Goal: Transaction & Acquisition: Purchase product/service

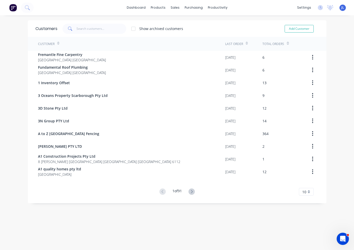
drag, startPoint x: 271, startPoint y: 204, endPoint x: 229, endPoint y: 143, distance: 73.7
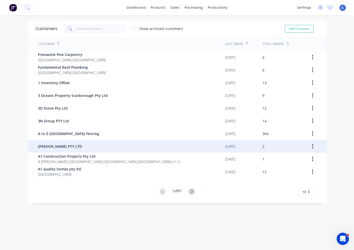
click at [271, 204] on div "Customers Show archived customers Add Customer Customer Last Order Total Orders…" at bounding box center [177, 137] width 354 height 235
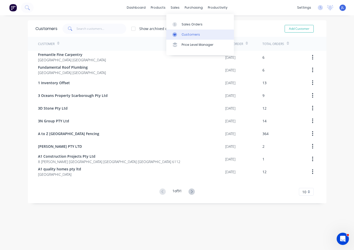
click at [179, 34] on div at bounding box center [176, 34] width 8 height 5
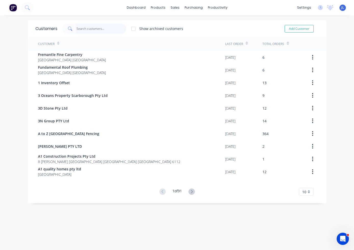
click at [91, 28] on input "text" at bounding box center [101, 29] width 50 height 10
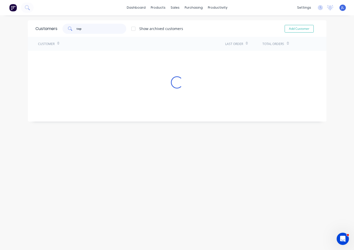
type input "[PERSON_NAME]"
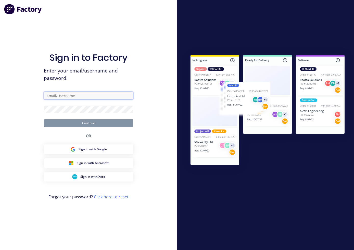
type input "[PERSON_NAME][EMAIL_ADDRESS][DOMAIN_NAME]"
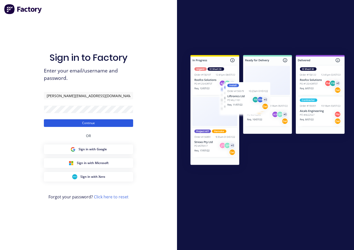
click at [117, 125] on button "Continue" at bounding box center [88, 124] width 89 height 8
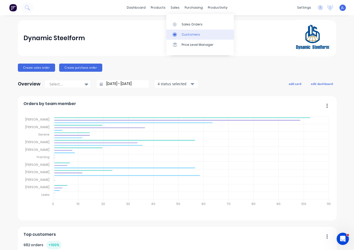
click at [189, 37] on link "Customers" at bounding box center [200, 35] width 68 height 10
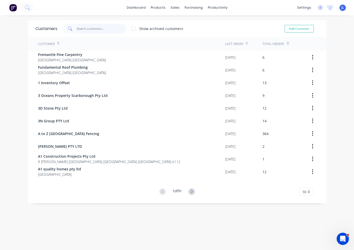
click at [83, 28] on input "text" at bounding box center [101, 29] width 50 height 10
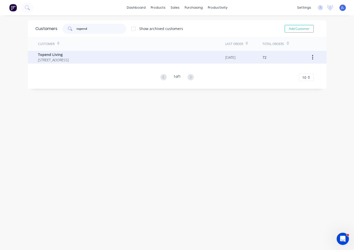
type input "topend"
click at [69, 56] on span "Topend Living" at bounding box center [53, 54] width 31 height 5
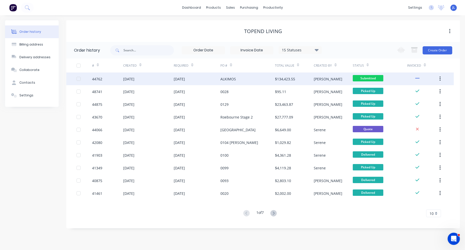
click at [310, 83] on div "$134,423.55" at bounding box center [294, 79] width 39 height 13
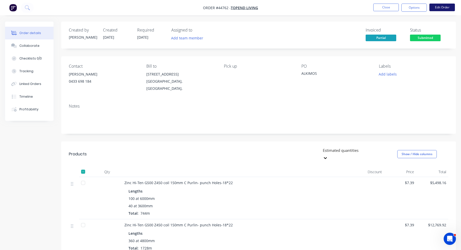
click at [353, 7] on button "Edit Order" at bounding box center [441, 8] width 25 height 8
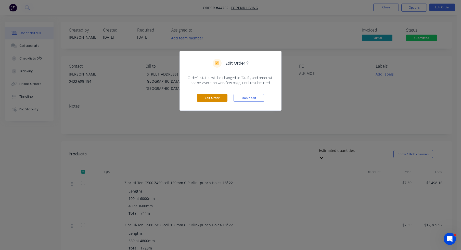
click at [220, 98] on button "Edit Order" at bounding box center [212, 98] width 31 height 8
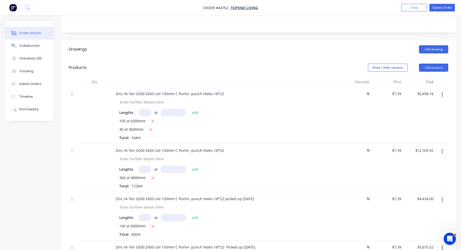
scroll to position [127, 0]
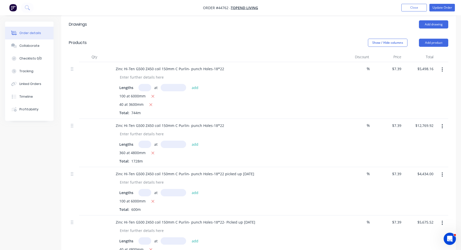
click at [353, 131] on button "button" at bounding box center [442, 126] width 12 height 9
click at [353, 144] on div "Save to catalogue" at bounding box center [423, 139] width 39 height 7
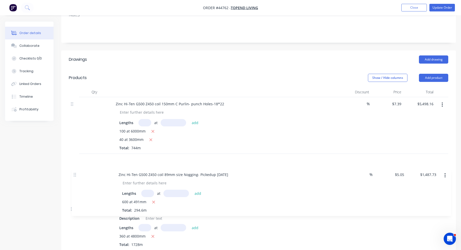
scroll to position [94, 0]
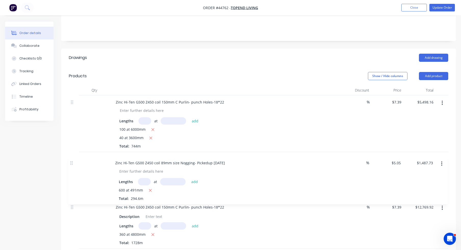
drag, startPoint x: 72, startPoint y: 99, endPoint x: 71, endPoint y: 162, distance: 62.7
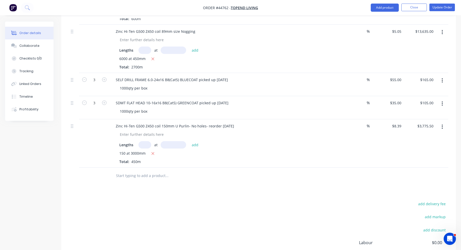
scroll to position [858, 0]
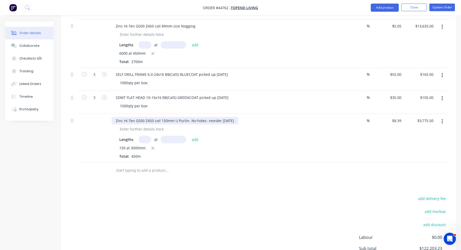
click at [238, 125] on div "Zinc Hi-Ten G500 Z450 coil 150mm U Purlin- No holes- reorder 24/09/2025" at bounding box center [175, 120] width 126 height 7
click at [284, 143] on div "Lengths at add" at bounding box center [224, 139] width 210 height 7
click at [294, 143] on div "Lengths at add" at bounding box center [224, 139] width 210 height 7
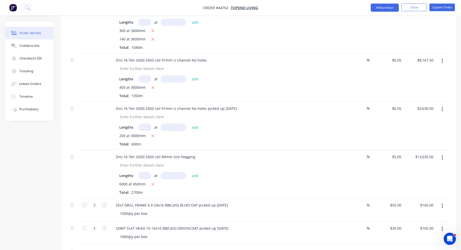
scroll to position [731, 0]
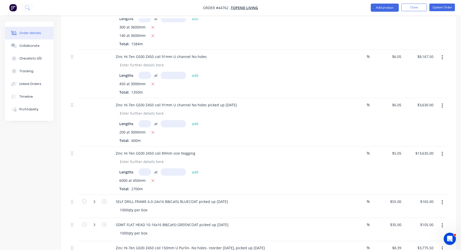
click at [353, 158] on button "button" at bounding box center [442, 154] width 12 height 9
click at [353, 181] on div "Duplicate" at bounding box center [423, 177] width 39 height 7
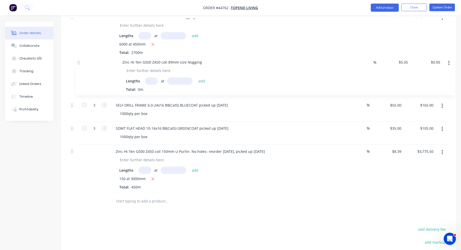
scroll to position [867, 0]
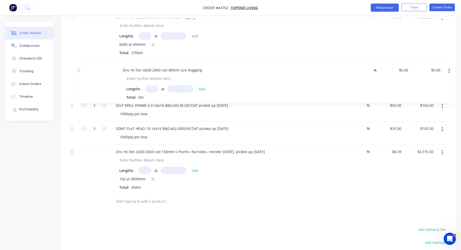
drag, startPoint x: 72, startPoint y: 150, endPoint x: 79, endPoint y: 69, distance: 81.0
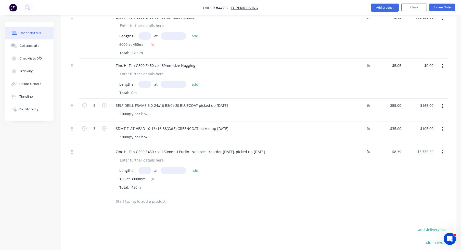
click at [147, 88] on input "text" at bounding box center [144, 84] width 13 height 7
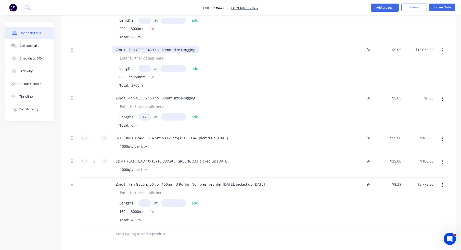
scroll to position [816, 0]
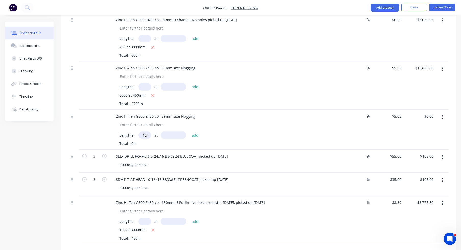
click at [143, 139] on input "1200" at bounding box center [144, 135] width 13 height 7
drag, startPoint x: 143, startPoint y: 140, endPoint x: 163, endPoint y: 140, distance: 20.4
click at [163, 139] on div "1200 at add" at bounding box center [169, 135] width 63 height 7
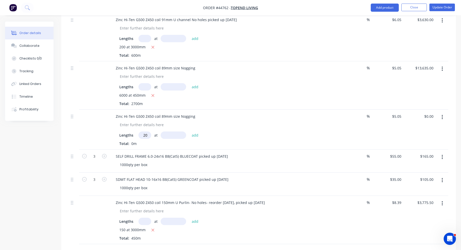
type input "1200"
type input "490"
click at [189, 132] on button "add" at bounding box center [195, 135] width 12 height 7
type input "$2,969.40"
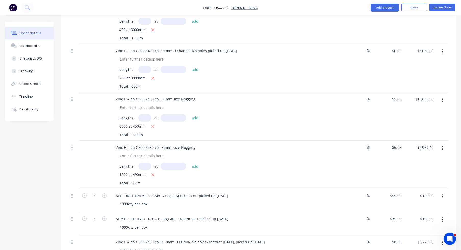
scroll to position [791, 0]
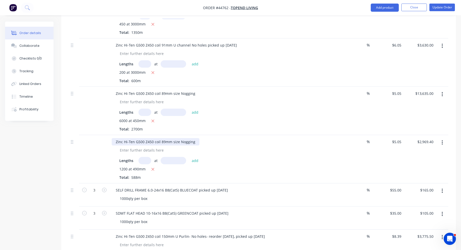
click at [195, 146] on div "Zinc Hi-Ten G500 Z450 coil 89mm size Nogging" at bounding box center [156, 141] width 88 height 7
click at [353, 97] on icon "button" at bounding box center [441, 95] width 1 height 6
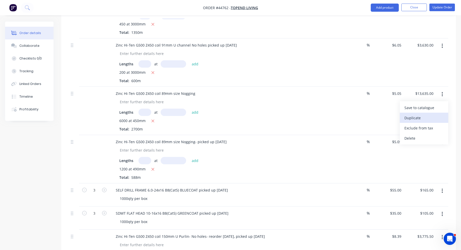
click at [353, 120] on div "Duplicate" at bounding box center [423, 117] width 39 height 7
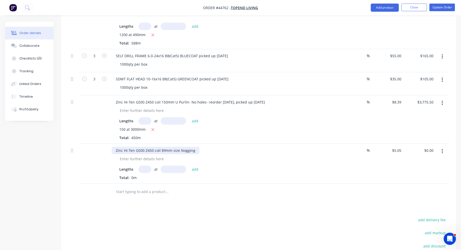
scroll to position [923, 0]
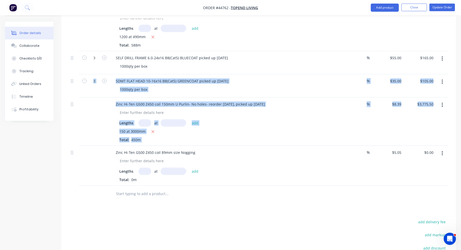
drag, startPoint x: 69, startPoint y: 158, endPoint x: 83, endPoint y: 117, distance: 43.0
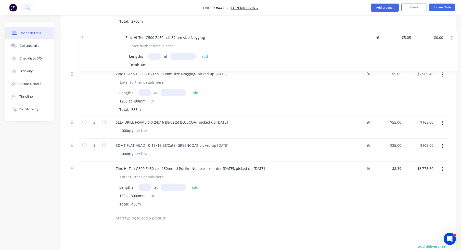
scroll to position [894, 0]
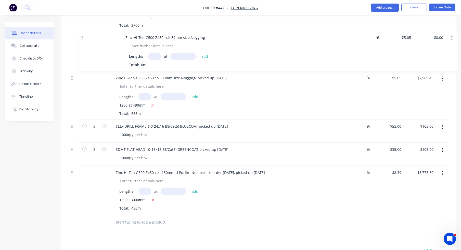
drag, startPoint x: 72, startPoint y: 160, endPoint x: 85, endPoint y: 42, distance: 118.4
click at [142, 61] on input "text" at bounding box center [144, 57] width 13 height 7
type input "600"
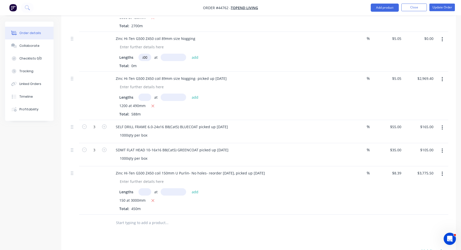
scroll to position [0, 0]
type input "490"
click at [189, 54] on button "add" at bounding box center [195, 57] width 12 height 7
type input "$1,484.70"
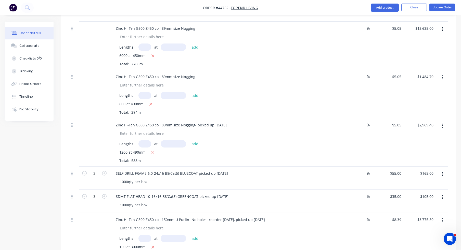
scroll to position [843, 0]
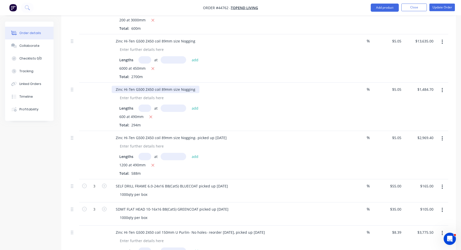
click at [193, 93] on div "Zinc Hi-Ten G500 Z450 coil 89mm size Nogging" at bounding box center [156, 89] width 88 height 7
click at [213, 93] on div "Zinc Hi-Ten G500 Z450 coil 89mm size Nogging picked up" at bounding box center [164, 89] width 105 height 7
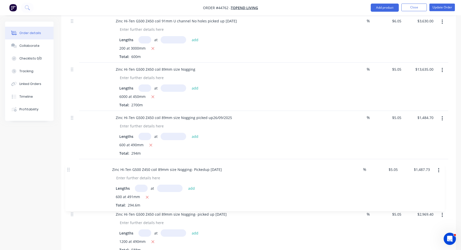
scroll to position [767, 0]
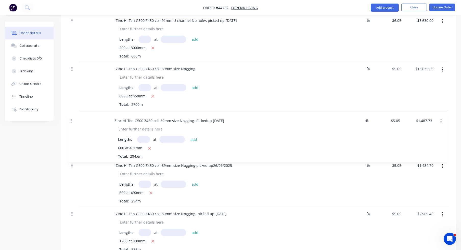
drag, startPoint x: 72, startPoint y: 54, endPoint x: 71, endPoint y: 123, distance: 68.8
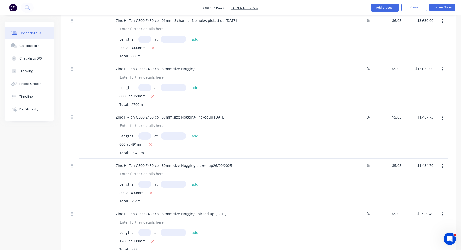
click at [353, 169] on icon "button" at bounding box center [441, 167] width 1 height 6
click at [353, 214] on div "Delete" at bounding box center [423, 210] width 39 height 7
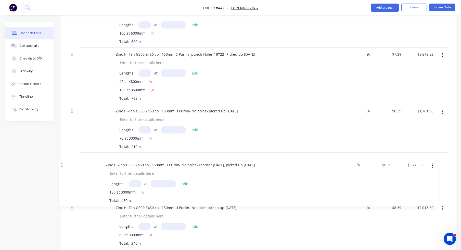
scroll to position [301, 0]
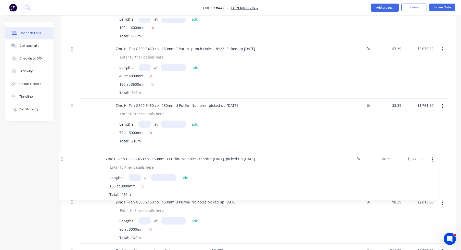
drag, startPoint x: 72, startPoint y: 166, endPoint x: 62, endPoint y: 159, distance: 11.9
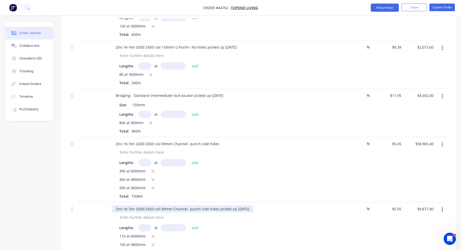
scroll to position [454, 0]
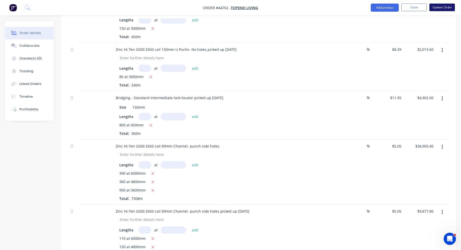
click at [353, 4] on button "Update Order" at bounding box center [441, 8] width 25 height 8
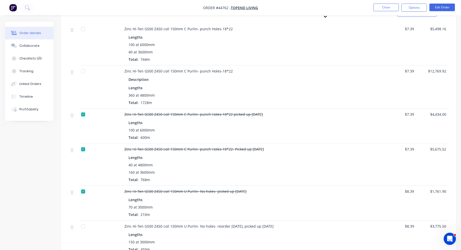
scroll to position [149, 0]
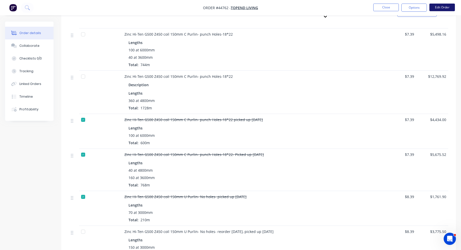
click at [353, 7] on button "Edit Order" at bounding box center [441, 8] width 25 height 8
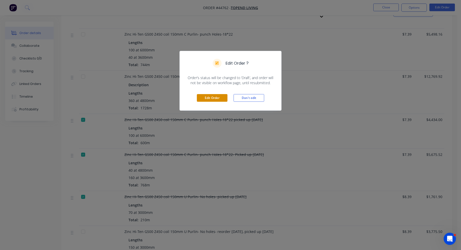
click at [217, 94] on button "Edit Order" at bounding box center [212, 98] width 31 height 8
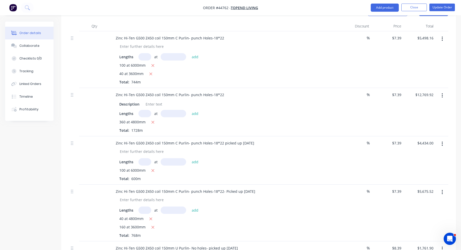
scroll to position [178, 0]
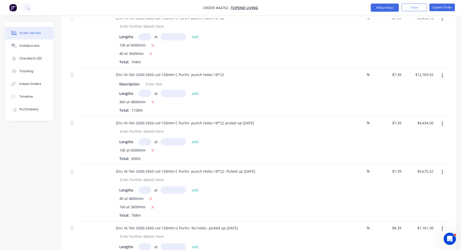
click at [353, 80] on button "button" at bounding box center [442, 75] width 12 height 9
click at [353, 103] on div "Duplicate" at bounding box center [423, 99] width 39 height 7
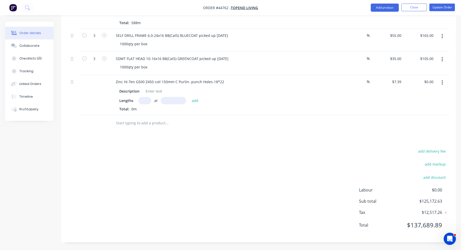
scroll to position [1000, 0]
click at [70, 82] on div at bounding box center [74, 95] width 10 height 40
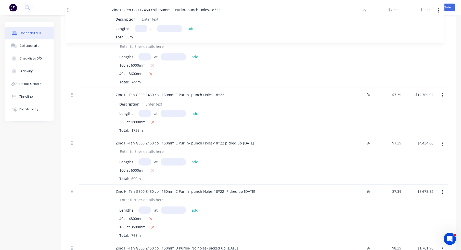
scroll to position [175, 0]
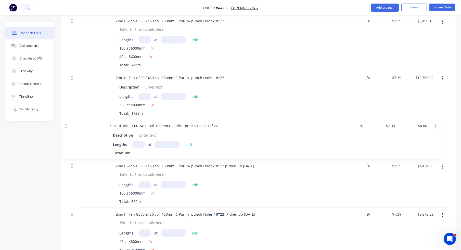
drag, startPoint x: 72, startPoint y: 83, endPoint x: 65, endPoint y: 126, distance: 43.0
click at [141, 149] on input "text" at bounding box center [144, 144] width 13 height 7
type input "30"
type input "4800"
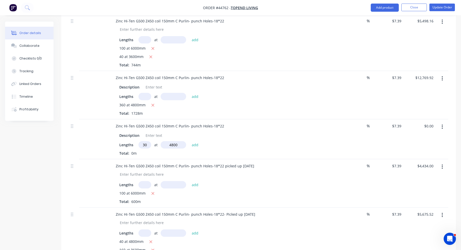
click at [189, 141] on button "add" at bounding box center [195, 144] width 12 height 7
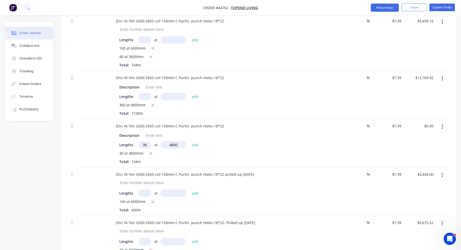
type input "$1,064.16"
click at [143, 100] on input "text" at bounding box center [144, 96] width 13 height 7
type input "330"
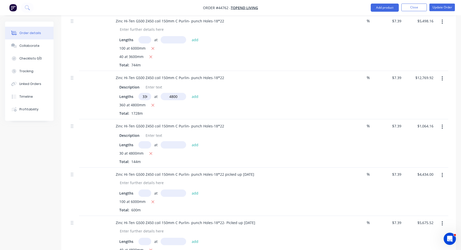
type input "4800"
click at [189, 93] on button "add" at bounding box center [195, 96] width 12 height 7
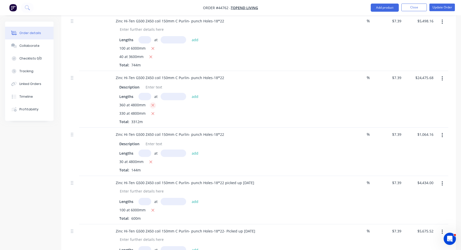
click at [153, 107] on icon "button" at bounding box center [152, 105] width 3 height 3
type input "$11,705.76"
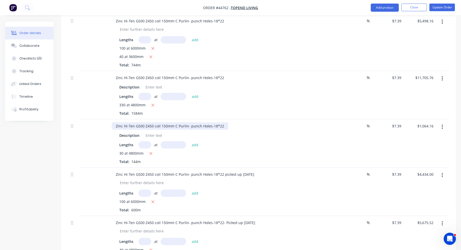
click at [223, 130] on div "Zinc Hi-Ten G500 Z450 coil 150mm C Purlin- punch Holes-18*22" at bounding box center [170, 126] width 116 height 7
click at [353, 7] on button "Update Order" at bounding box center [441, 8] width 25 height 8
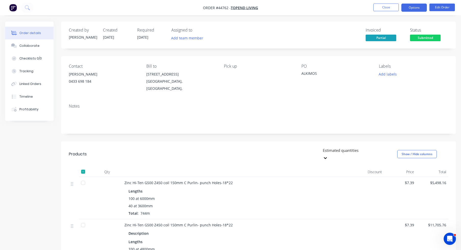
click at [353, 9] on button "Options" at bounding box center [413, 8] width 25 height 8
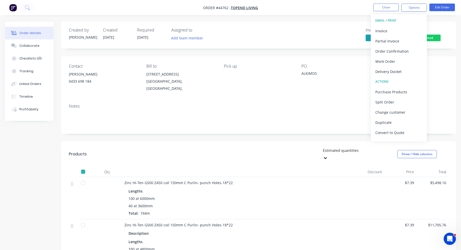
click at [353, 74] on div "Delivery Docket" at bounding box center [398, 71] width 47 height 7
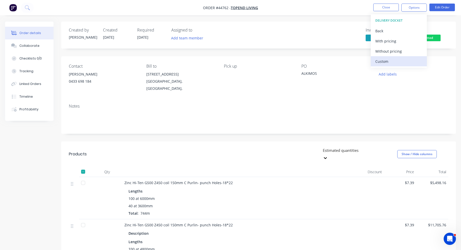
click at [353, 62] on div "Custom" at bounding box center [398, 61] width 47 height 7
click at [353, 53] on div "Without pricing" at bounding box center [398, 51] width 47 height 7
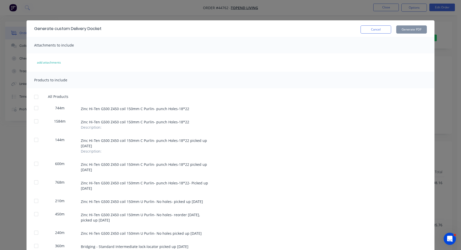
click at [35, 140] on div at bounding box center [36, 140] width 10 height 10
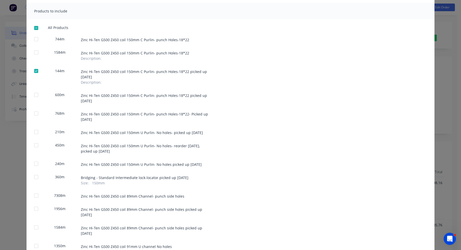
scroll to position [76, 0]
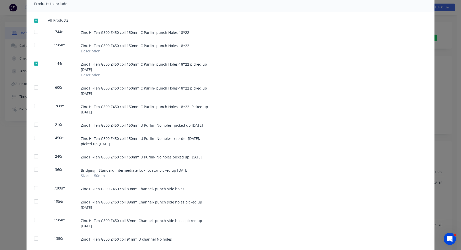
click at [35, 139] on div at bounding box center [36, 138] width 10 height 10
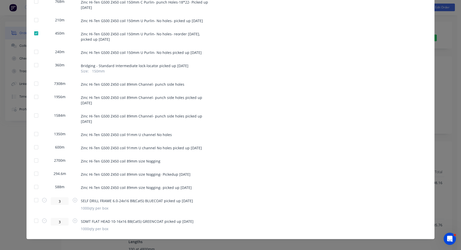
scroll to position [185, 0]
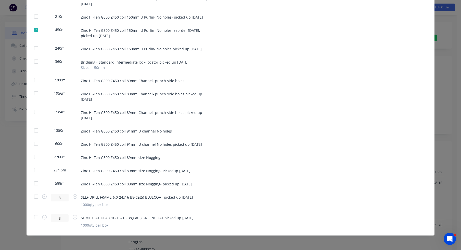
click at [33, 182] on div at bounding box center [36, 184] width 10 height 10
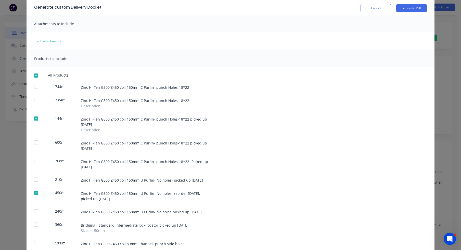
scroll to position [0, 0]
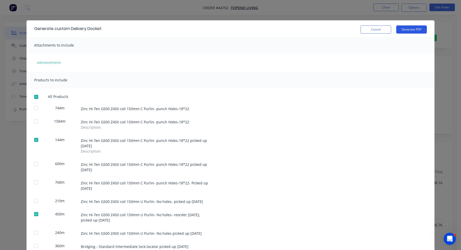
click at [353, 31] on button "Generate PDF" at bounding box center [411, 29] width 31 height 8
click at [353, 31] on button "Cancel" at bounding box center [375, 29] width 31 height 8
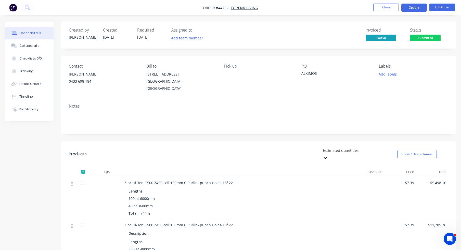
click at [353, 7] on button "Options" at bounding box center [413, 8] width 25 height 8
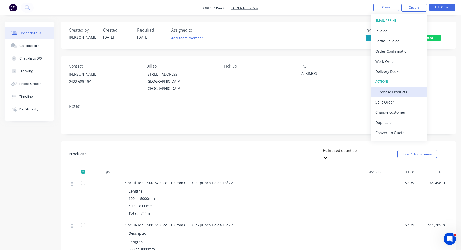
click at [353, 90] on div "Purchase Products" at bounding box center [398, 91] width 47 height 7
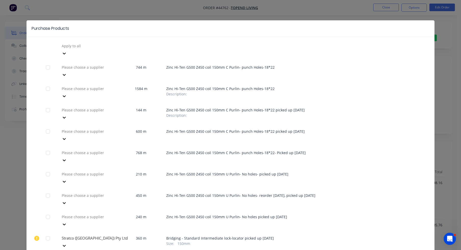
click at [276, 6] on div "Purchase Products Apply to all Please choose a supplier 744 m Zinc Hi-Ten G500 …" at bounding box center [230, 125] width 461 height 250
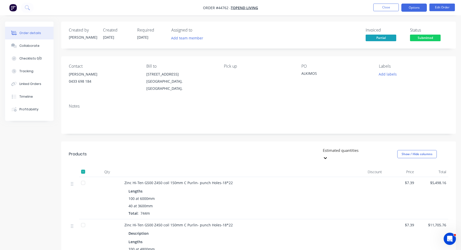
click at [353, 9] on button "Options" at bounding box center [413, 8] width 25 height 8
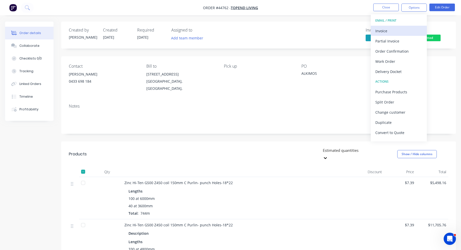
click at [353, 33] on div "Invoice" at bounding box center [398, 30] width 47 height 7
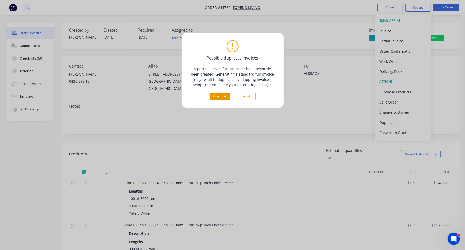
click at [219, 98] on button "Continue" at bounding box center [219, 97] width 20 height 8
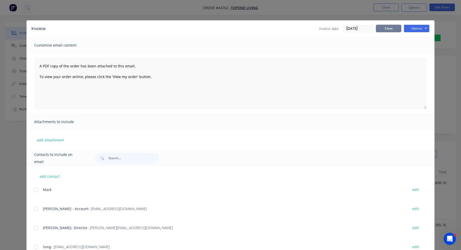
drag, startPoint x: 385, startPoint y: 30, endPoint x: 407, endPoint y: 17, distance: 25.1
click at [353, 29] on button "Close" at bounding box center [388, 29] width 25 height 8
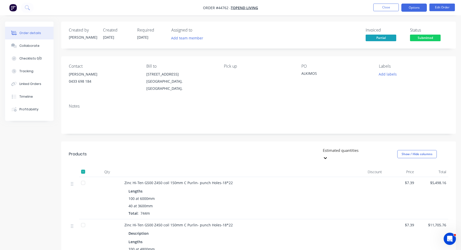
click at [353, 5] on button "Options" at bounding box center [413, 8] width 25 height 8
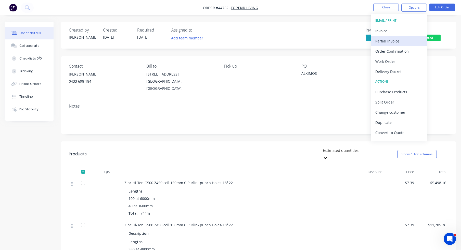
click at [353, 40] on div "Partial Invoice" at bounding box center [398, 40] width 47 height 7
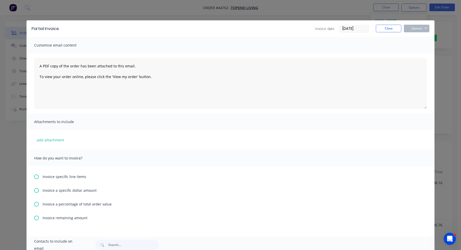
drag, startPoint x: 35, startPoint y: 176, endPoint x: 37, endPoint y: 173, distance: 3.6
click at [35, 176] on icon at bounding box center [36, 177] width 5 height 5
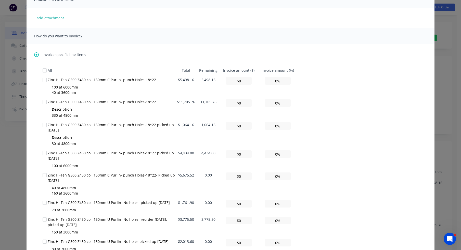
scroll to position [127, 0]
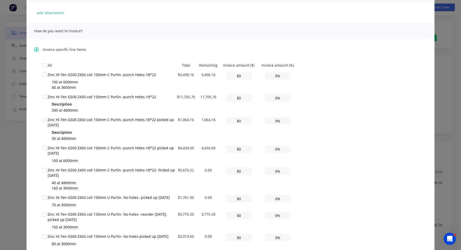
click at [42, 120] on div at bounding box center [44, 120] width 10 height 10
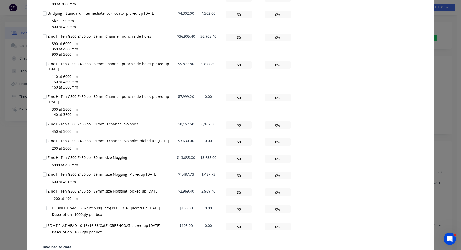
scroll to position [382, 0]
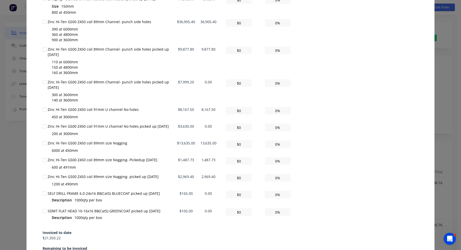
click at [44, 177] on div at bounding box center [44, 177] width 10 height 10
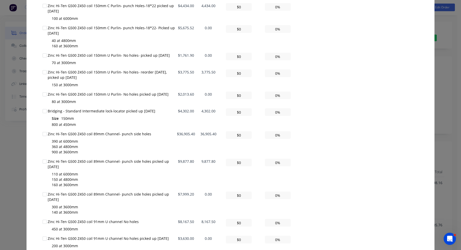
scroll to position [255, 0]
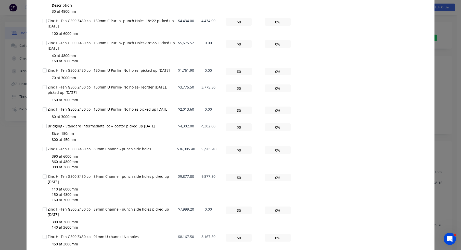
click at [44, 88] on div at bounding box center [44, 87] width 10 height 10
drag, startPoint x: 269, startPoint y: 87, endPoint x: 300, endPoint y: 88, distance: 31.4
click at [302, 89] on div "All Total Remaining Invoice amount ($) Invoice amount (%) Zinc Hi-Ten G500 Z450…" at bounding box center [231, 158] width 376 height 451
type input "$37.76"
type input "1%"
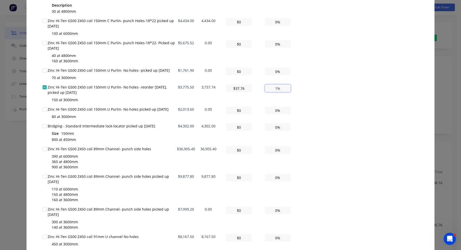
type input "$377.55"
type input "10%"
type input "$3,775.50"
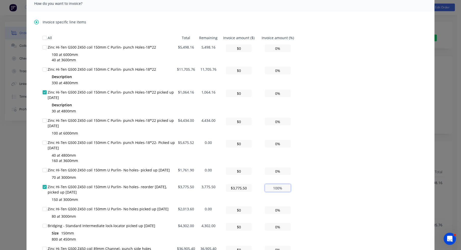
scroll to position [153, 0]
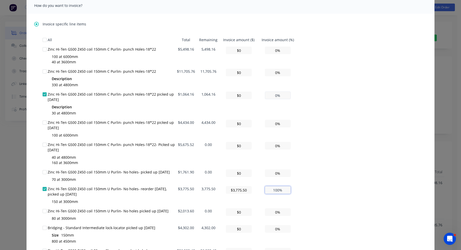
type input "100%"
drag, startPoint x: 270, startPoint y: 96, endPoint x: 308, endPoint y: 95, distance: 37.8
type input "$10.64"
type input "1%"
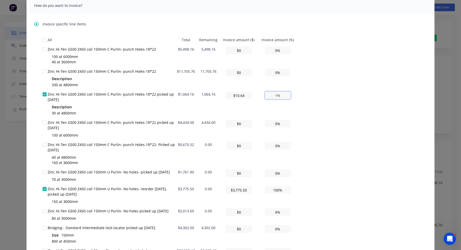
type input "$106.42"
type input "10%"
type input "$1,064.16"
type input "100%"
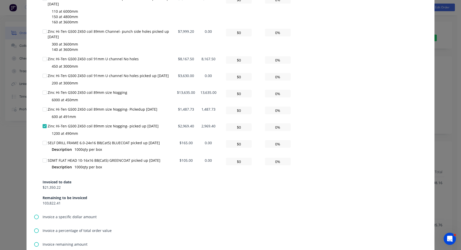
scroll to position [433, 0]
drag, startPoint x: 267, startPoint y: 128, endPoint x: 309, endPoint y: 127, distance: 42.3
type input "$29.69"
type input "1%"
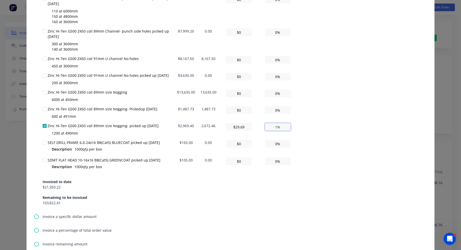
type input "$296.94"
type input "10%"
type input "$2,969.40"
type input "100%"
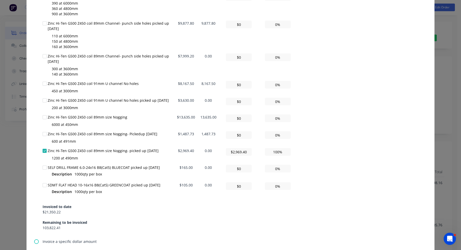
scroll to position [408, 0]
drag, startPoint x: 270, startPoint y: 134, endPoint x: 291, endPoint y: 136, distance: 20.7
click at [291, 136] on td "0%" at bounding box center [277, 138] width 39 height 17
type input "$14.88"
type input "1%"
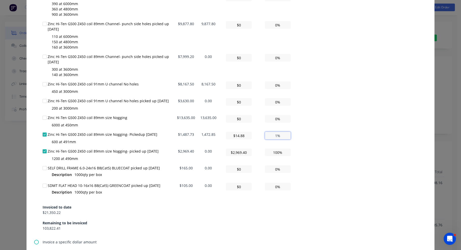
type input "$148.77"
type input "10%"
type input "$1,487.73"
type input "100%"
click at [319, 138] on div "All Total Remaining Invoice amount ($) Invoice amount (%) Zinc Hi-Ten G500 Z450…" at bounding box center [231, 5] width 376 height 451
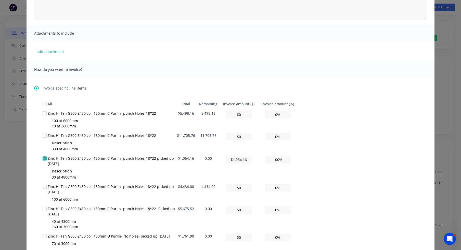
scroll to position [25, 0]
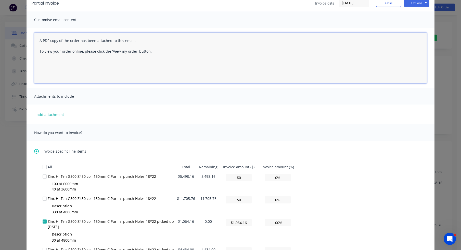
drag, startPoint x: 167, startPoint y: 52, endPoint x: 26, endPoint y: 35, distance: 141.9
click at [26, 35] on div "A PDF copy of the order has been attached to this email. To view your order onl…" at bounding box center [230, 58] width 408 height 60
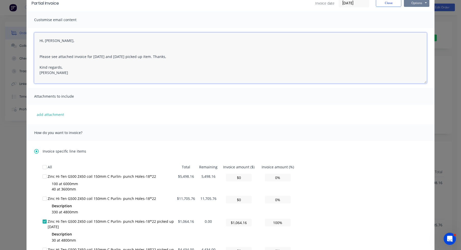
type textarea "Hi, Vincent, Please see attached invoice for 26/09/2025 and 01/10/2025 picked u…"
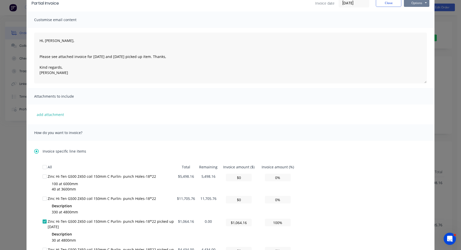
click at [353, 5] on button "Options" at bounding box center [416, 3] width 25 height 8
drag, startPoint x: 417, startPoint y: 11, endPoint x: 415, endPoint y: 35, distance: 24.1
click at [353, 4] on button "Options" at bounding box center [416, 3] width 25 height 8
click at [353, 30] on button "Email" at bounding box center [420, 29] width 33 height 8
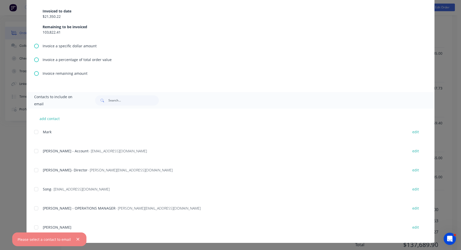
scroll to position [702, 0]
click at [36, 151] on div at bounding box center [36, 151] width 10 height 10
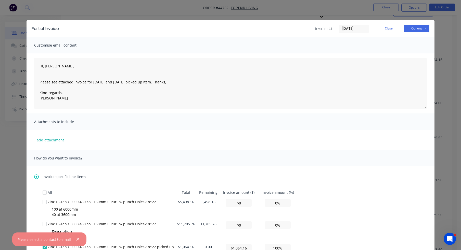
scroll to position [141, 0]
click at [353, 26] on button "Options" at bounding box center [416, 29] width 25 height 8
click at [353, 57] on button "Email" at bounding box center [420, 54] width 33 height 8
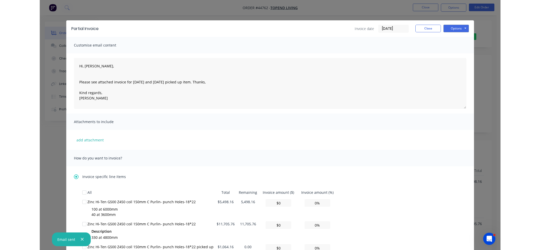
scroll to position [0, 0]
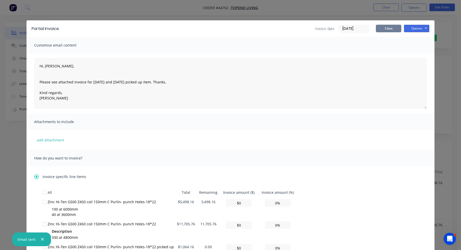
click at [353, 31] on button "Close" at bounding box center [388, 29] width 25 height 8
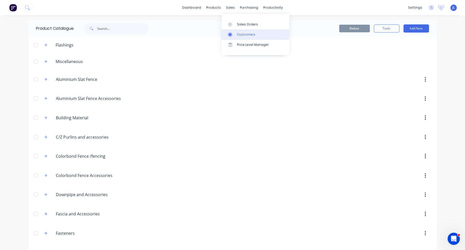
drag, startPoint x: 241, startPoint y: 34, endPoint x: 235, endPoint y: 32, distance: 5.3
click at [240, 34] on div "Customers" at bounding box center [246, 34] width 18 height 5
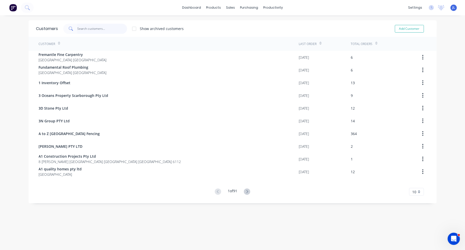
click at [109, 25] on input "text" at bounding box center [102, 29] width 50 height 10
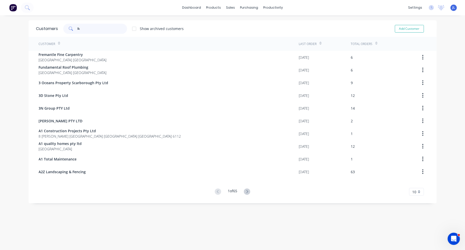
type input "l"
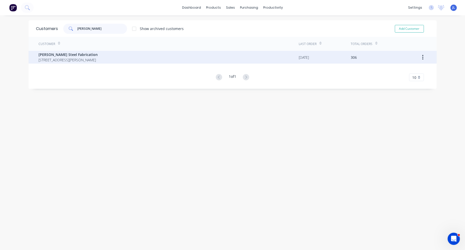
type input "lupica"
click at [96, 59] on span "Unit 2 / 53 Gillam Dr, Kelmscott WA 6111" Kelmsccott Western Australia Australia" at bounding box center [68, 59] width 59 height 5
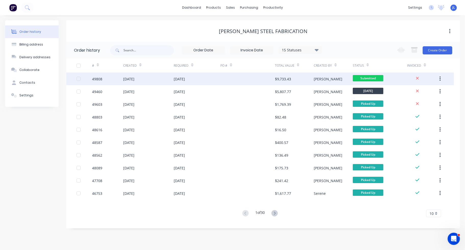
click at [219, 74] on div "06 Oct 2025" at bounding box center [197, 79] width 47 height 13
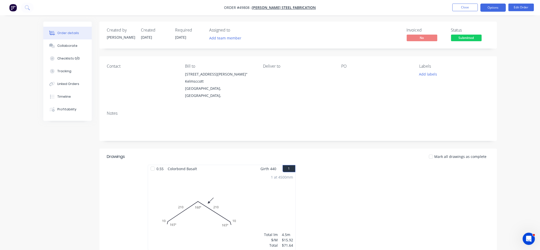
click at [464, 10] on button "Options" at bounding box center [492, 8] width 25 height 8
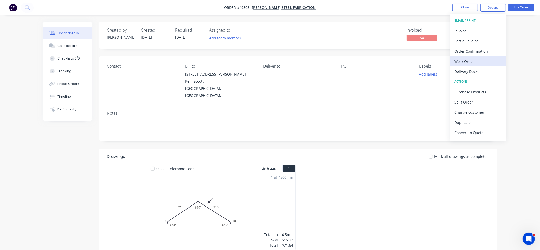
click at [464, 63] on div "Work Order" at bounding box center [477, 61] width 47 height 7
click at [464, 61] on div "Custom" at bounding box center [477, 61] width 47 height 7
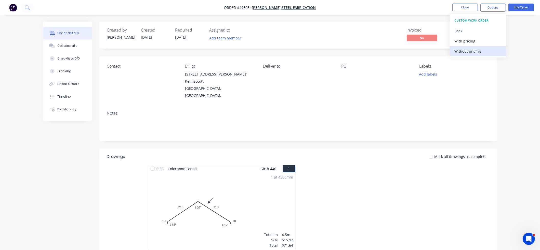
click at [464, 54] on div "Without pricing" at bounding box center [477, 51] width 47 height 7
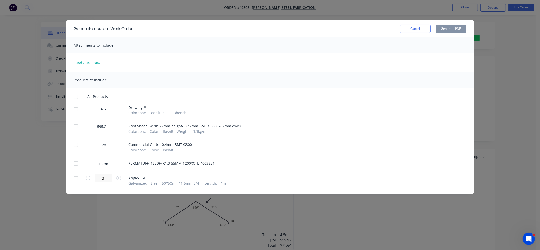
click at [76, 108] on div at bounding box center [76, 109] width 10 height 10
click at [457, 29] on button "Generate PDF" at bounding box center [451, 29] width 31 height 8
click at [407, 26] on button "Cancel" at bounding box center [415, 29] width 31 height 8
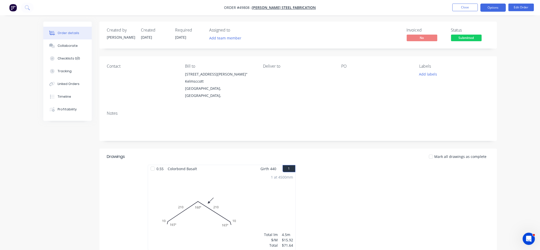
click at [464, 5] on button "Options" at bounding box center [492, 8] width 25 height 8
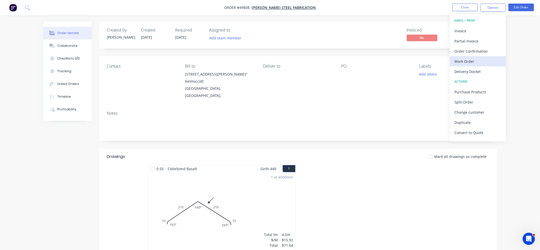
click at [464, 61] on div "Work Order" at bounding box center [477, 61] width 47 height 7
click at [464, 61] on div "Custom" at bounding box center [477, 61] width 47 height 7
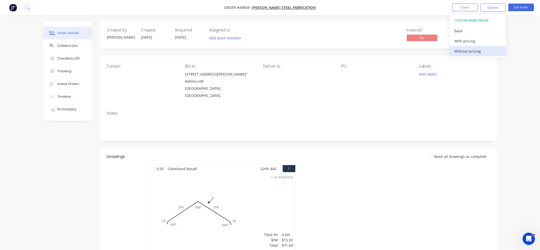
click at [464, 52] on div "Without pricing" at bounding box center [477, 51] width 47 height 7
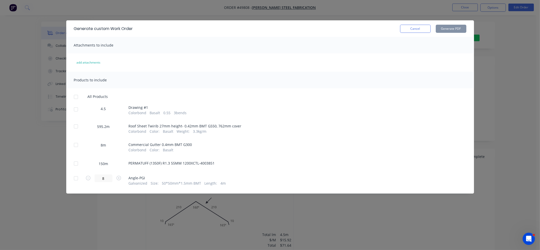
click at [77, 126] on div at bounding box center [76, 127] width 10 height 10
click at [458, 30] on button "Generate PDF" at bounding box center [451, 29] width 31 height 8
click at [342, 9] on div "Generate custom Work Order Cancel Generate PDF Attachments to include add attac…" at bounding box center [270, 125] width 540 height 250
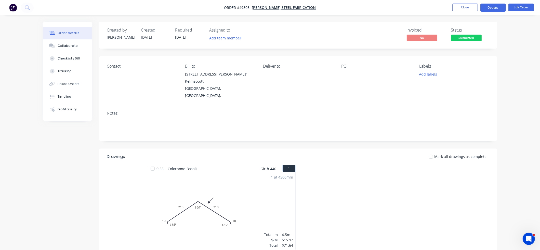
click at [464, 7] on button "Options" at bounding box center [492, 8] width 25 height 8
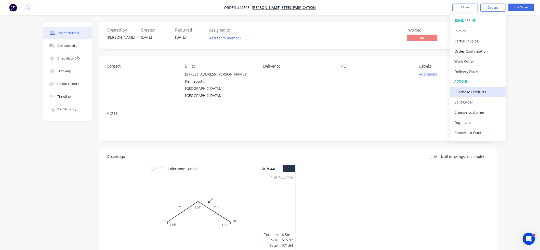
click at [464, 91] on div "Purchase Products" at bounding box center [477, 91] width 47 height 7
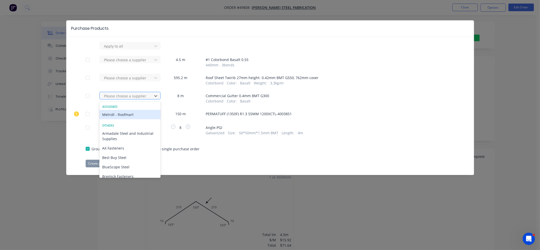
click at [131, 95] on div at bounding box center [127, 96] width 46 height 6
click at [131, 115] on div "Metroll - Roofmart" at bounding box center [129, 114] width 61 height 9
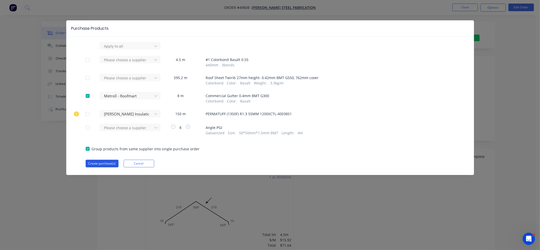
click at [101, 165] on button "Create purchase(s)" at bounding box center [102, 164] width 33 height 8
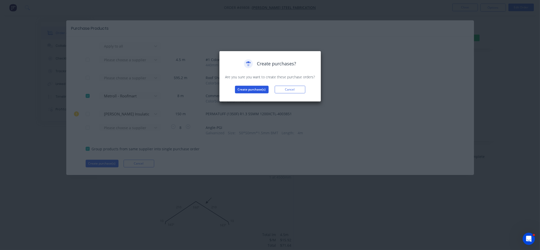
click at [257, 89] on button "Create purchase(s)" at bounding box center [252, 90] width 34 height 8
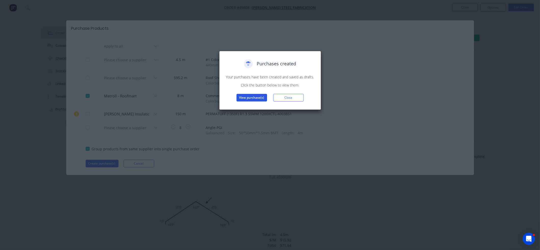
click at [261, 100] on button "View purchase(s)" at bounding box center [251, 98] width 31 height 8
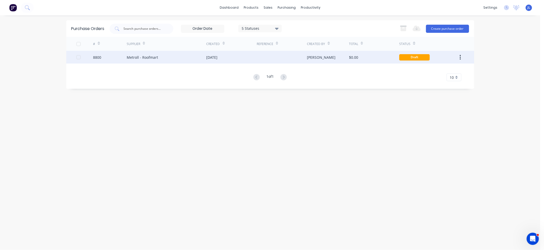
click at [233, 57] on div "01 Oct 2025" at bounding box center [231, 57] width 50 height 13
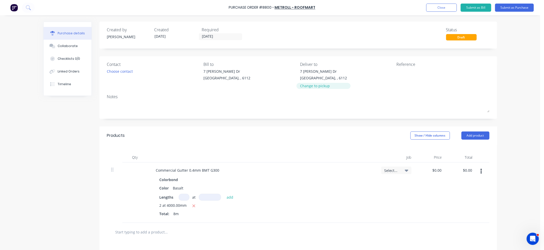
click at [313, 86] on div "Change to pickup" at bounding box center [323, 85] width 47 height 5
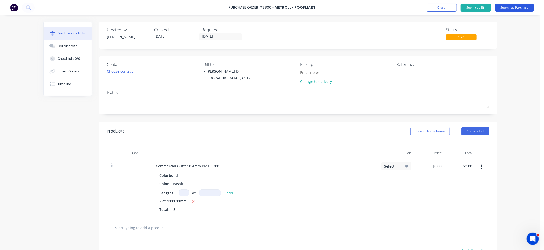
click at [464, 6] on button "Submit as Purchase" at bounding box center [514, 8] width 39 height 8
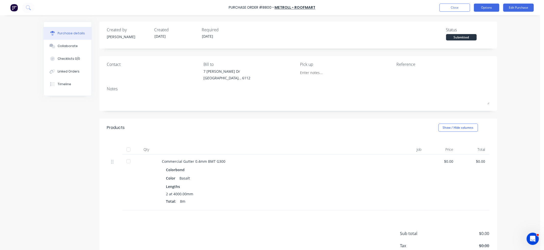
click at [464, 5] on button "Options" at bounding box center [486, 8] width 25 height 8
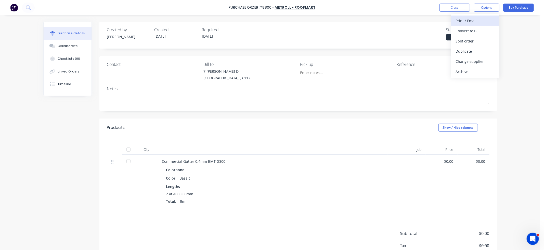
click at [464, 22] on div "Print / Email" at bounding box center [474, 20] width 39 height 7
drag, startPoint x: 126, startPoint y: 150, endPoint x: 262, endPoint y: 90, distance: 148.5
click at [126, 150] on div at bounding box center [128, 150] width 10 height 10
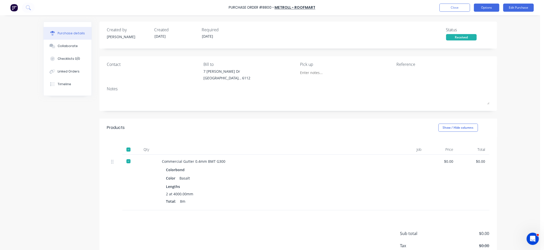
click at [464, 9] on button "Options" at bounding box center [486, 8] width 25 height 8
click at [464, 21] on div "Back" at bounding box center [474, 20] width 39 height 7
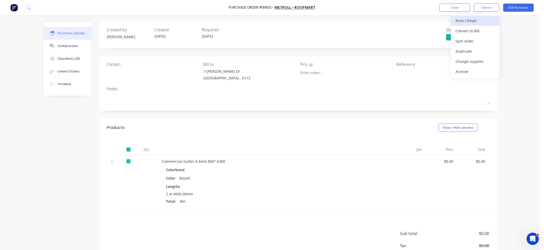
click at [464, 21] on div "Print / Email" at bounding box center [474, 20] width 39 height 7
click at [464, 38] on div "Without pricing" at bounding box center [474, 40] width 39 height 7
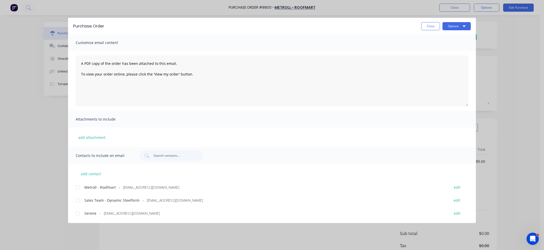
click at [78, 187] on div at bounding box center [78, 188] width 10 height 10
click at [457, 26] on button "Options" at bounding box center [456, 26] width 28 height 8
click at [444, 59] on div "Email" at bounding box center [446, 59] width 39 height 7
click at [430, 26] on button "Close" at bounding box center [430, 26] width 19 height 8
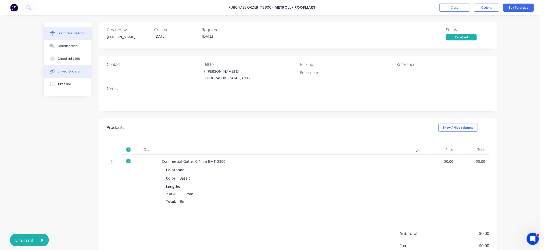
click at [60, 68] on button "Linked Orders" at bounding box center [68, 71] width 48 height 13
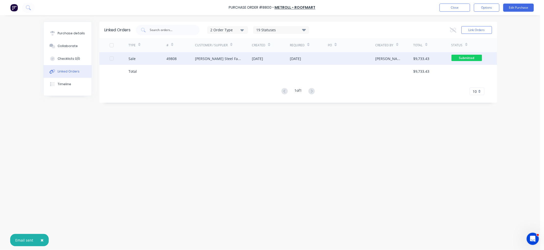
click at [196, 58] on div "Lupica Steel Fabrication" at bounding box center [218, 58] width 47 height 5
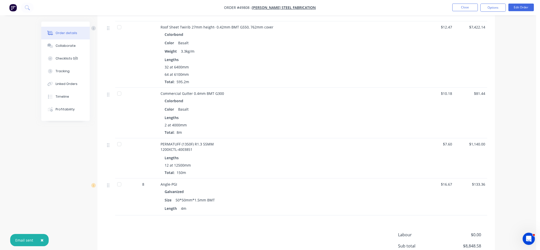
scroll to position [300, 0]
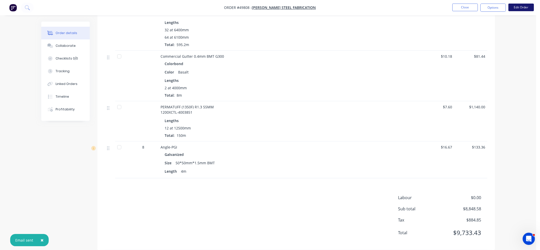
click at [464, 8] on button "Edit Order" at bounding box center [520, 8] width 25 height 8
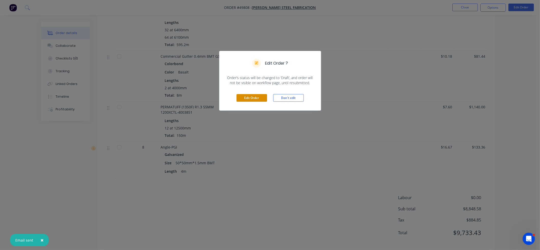
click at [247, 97] on button "Edit Order" at bounding box center [251, 98] width 31 height 8
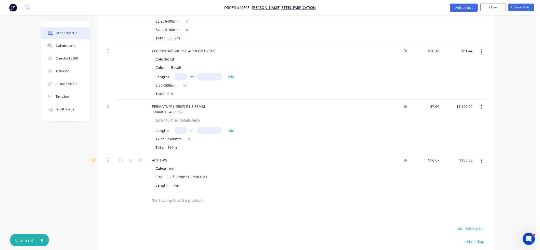
scroll to position [331, 0]
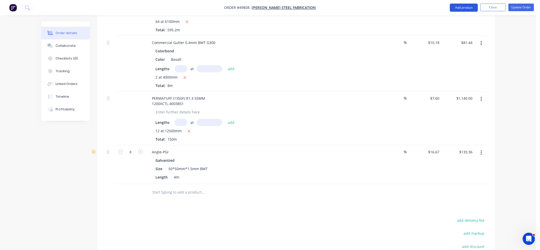
click at [464, 9] on button "Add product" at bounding box center [464, 8] width 28 height 8
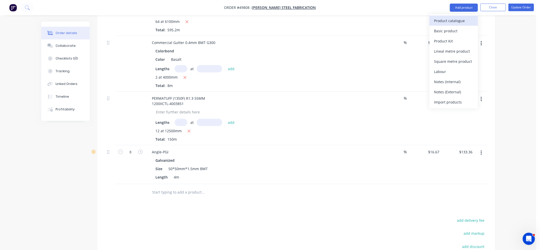
click at [459, 20] on div "Product catalogue" at bounding box center [453, 20] width 39 height 7
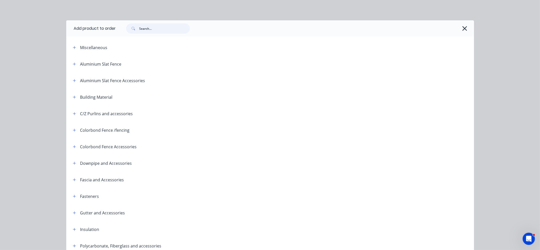
click at [151, 26] on input "text" at bounding box center [164, 28] width 50 height 10
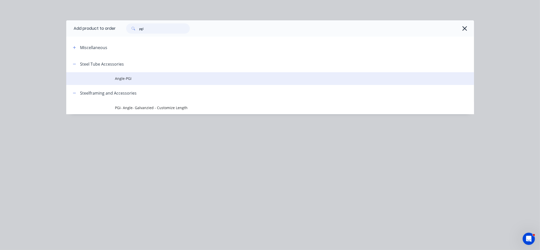
type input "pgi"
click at [124, 77] on span "Angle-PGI" at bounding box center [258, 78] width 287 height 5
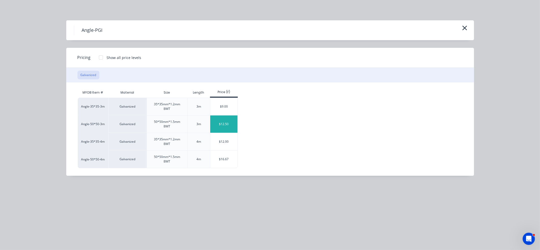
click at [226, 124] on div "$12.50" at bounding box center [223, 124] width 27 height 17
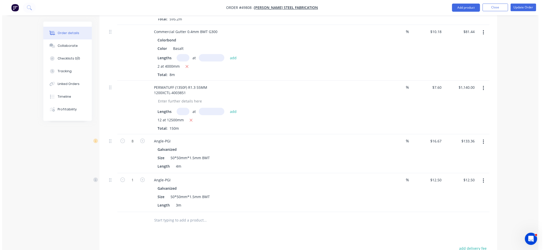
scroll to position [357, 0]
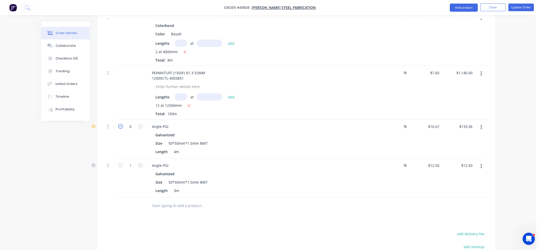
click at [120, 127] on icon "button" at bounding box center [120, 126] width 5 height 5
type input "7"
type input "$116.69"
click at [120, 127] on icon "button" at bounding box center [120, 126] width 5 height 5
type input "6"
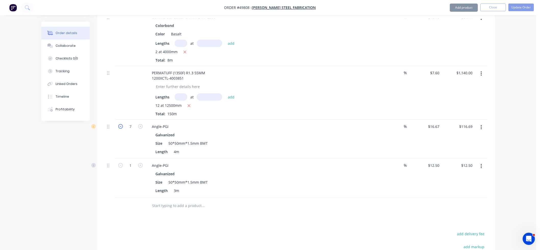
type input "$100.02"
click at [120, 127] on icon "button" at bounding box center [120, 126] width 5 height 5
type input "5"
type input "$83.35"
click at [119, 127] on icon "button" at bounding box center [120, 126] width 5 height 5
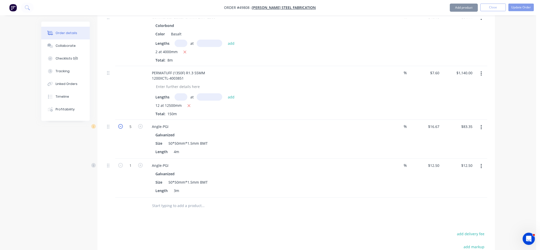
type input "4"
type input "$66.68"
click at [119, 165] on icon "button" at bounding box center [120, 165] width 5 height 5
type input "0"
type input "$0.00"
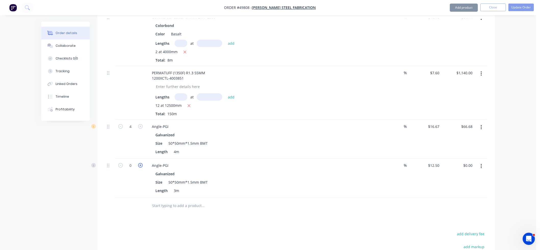
click at [142, 166] on icon "button" at bounding box center [140, 165] width 5 height 5
type input "1"
type input "$12.50"
click at [142, 166] on icon "button" at bounding box center [140, 165] width 5 height 5
type input "2"
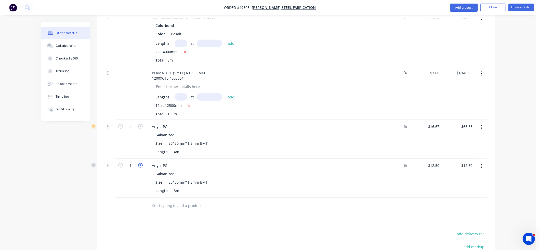
type input "$25.00"
click at [142, 166] on icon "button" at bounding box center [140, 165] width 5 height 5
type input "3"
type input "$37.50"
click at [142, 166] on icon "button" at bounding box center [140, 165] width 5 height 5
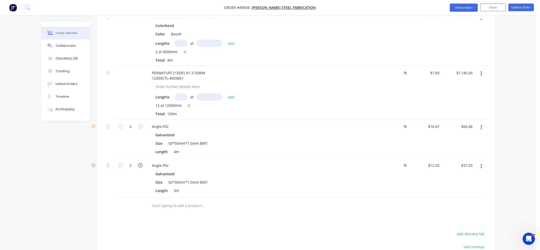
type input "4"
type input "$50.00"
click at [122, 165] on icon "button" at bounding box center [120, 165] width 5 height 5
type input "3"
type input "$37.50"
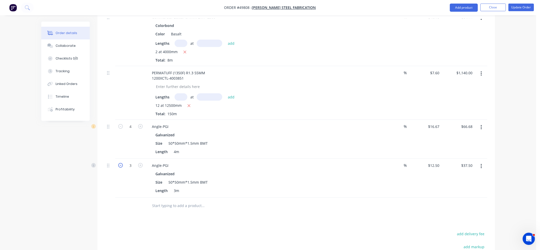
click at [122, 165] on icon "button" at bounding box center [120, 165] width 5 height 5
type input "2"
type input "$25.00"
click at [122, 165] on icon "button" at bounding box center [120, 165] width 5 height 5
type input "1"
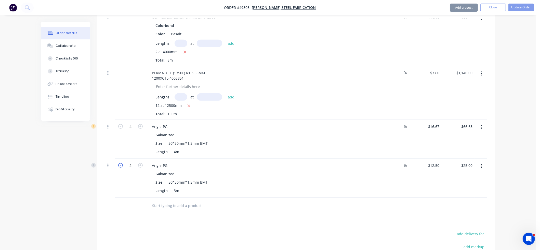
type input "$12.50"
click at [122, 165] on icon "button" at bounding box center [120, 165] width 5 height 5
type input "0"
type input "$0.00"
click at [122, 165] on icon "button" at bounding box center [120, 165] width 5 height 5
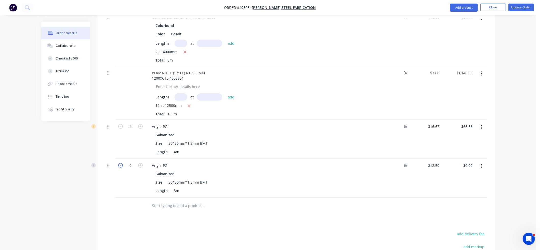
click at [122, 165] on icon "button" at bounding box center [120, 165] width 5 height 5
click at [140, 166] on icon "button" at bounding box center [140, 165] width 5 height 5
type input "1"
type input "$12.50"
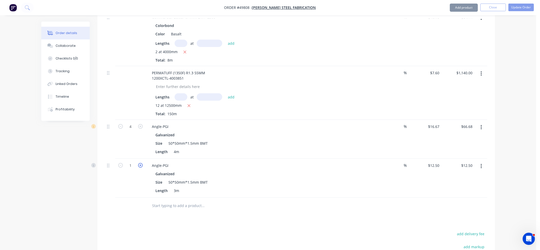
click at [140, 166] on icon "button" at bounding box center [140, 165] width 5 height 5
type input "2"
type input "$25.00"
click at [140, 166] on icon "button" at bounding box center [140, 165] width 5 height 5
type input "3"
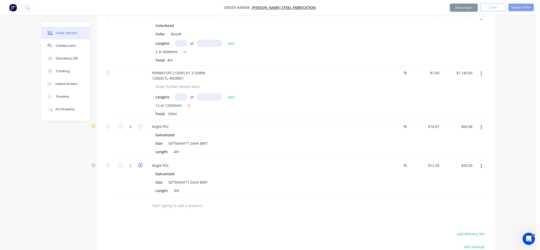
type input "$37.50"
click at [140, 166] on icon "button" at bounding box center [140, 165] width 5 height 5
type input "4"
type input "$50.00"
click at [310, 175] on div "Galvanized" at bounding box center [260, 173] width 210 height 7
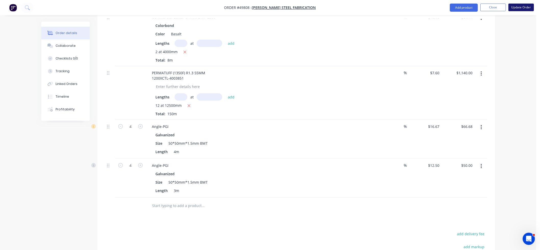
click at [464, 8] on button "Update Order" at bounding box center [520, 8] width 25 height 8
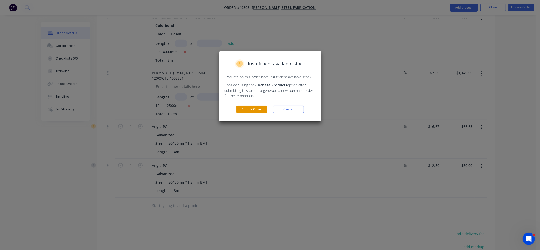
click at [258, 111] on button "Submit Order" at bounding box center [251, 110] width 31 height 8
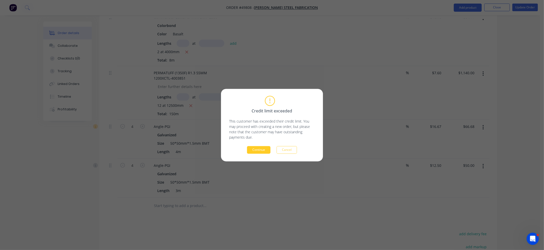
click at [260, 149] on button "Continue" at bounding box center [258, 150] width 23 height 8
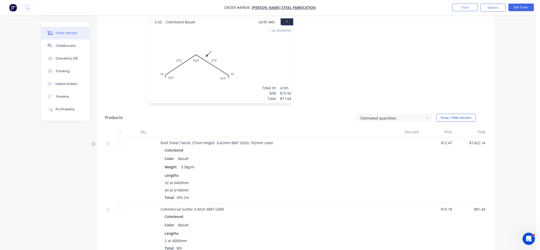
scroll to position [133, 0]
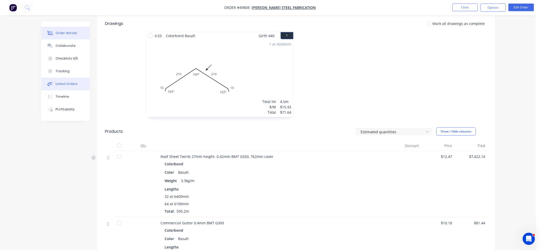
click at [77, 84] on button "Linked Orders" at bounding box center [65, 84] width 48 height 13
